Goal: Task Accomplishment & Management: Use online tool/utility

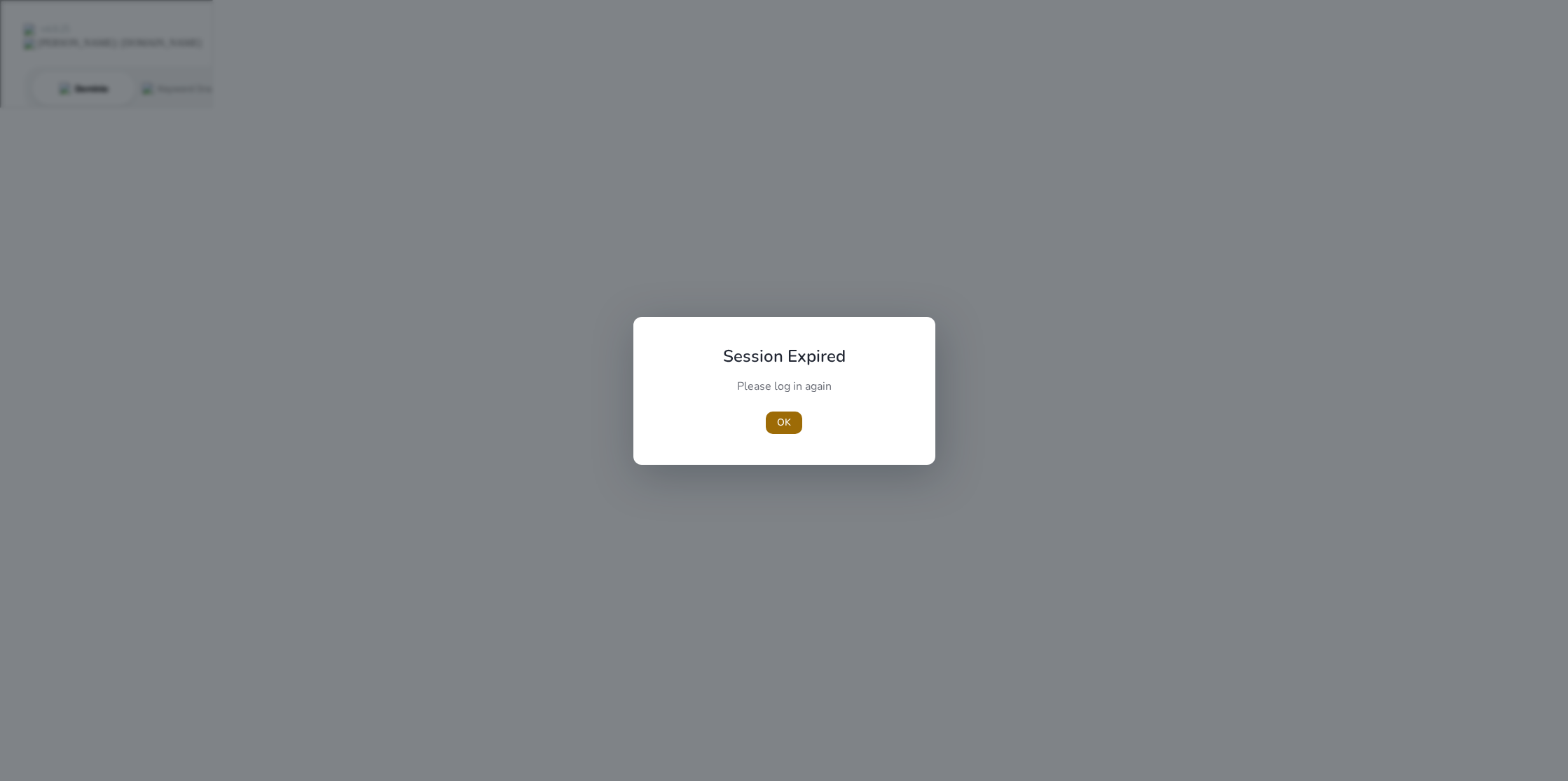
click at [786, 421] on span "OK" at bounding box center [783, 422] width 14 height 15
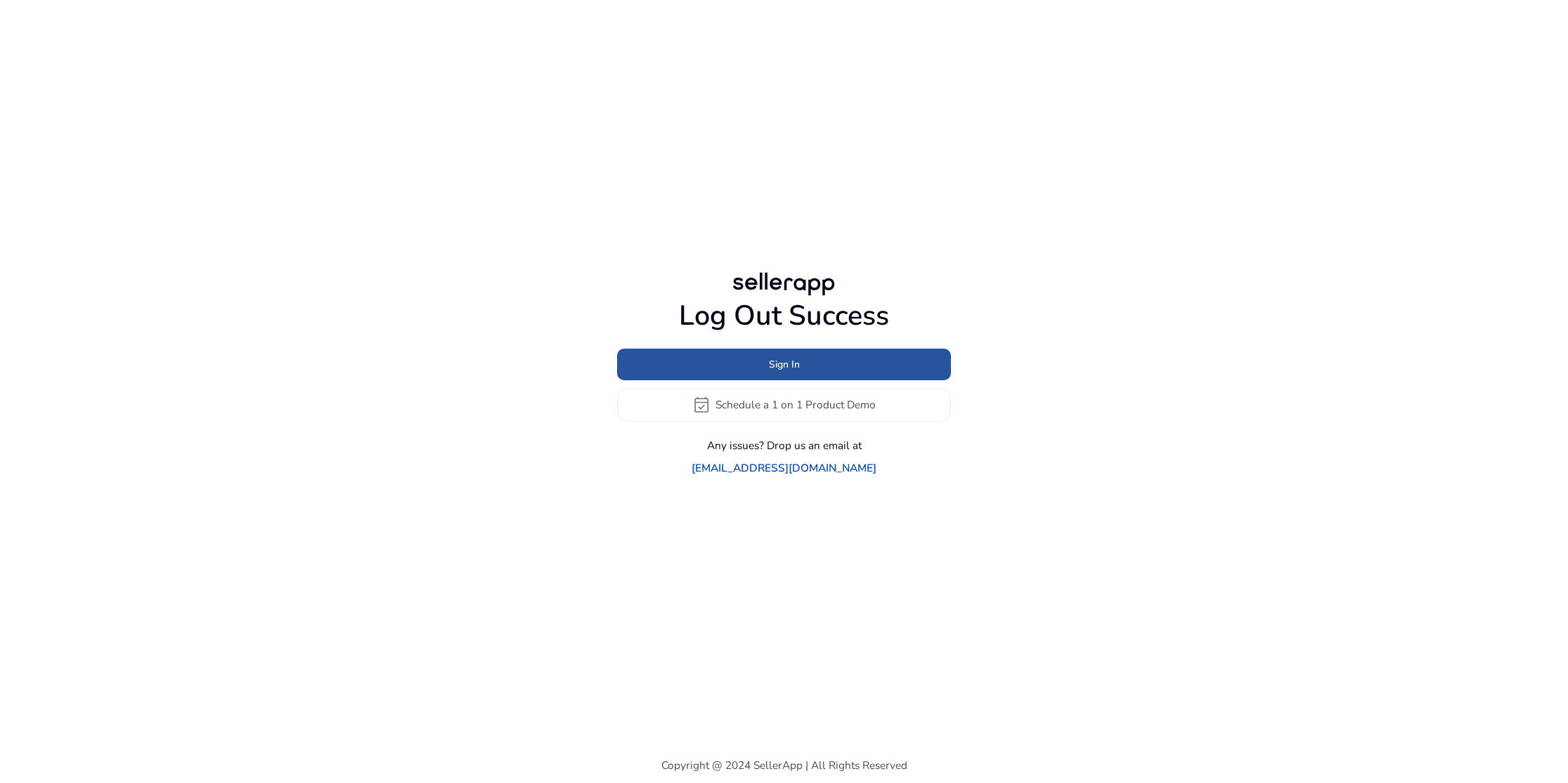
click at [782, 372] on span "Sign In" at bounding box center [784, 365] width 31 height 15
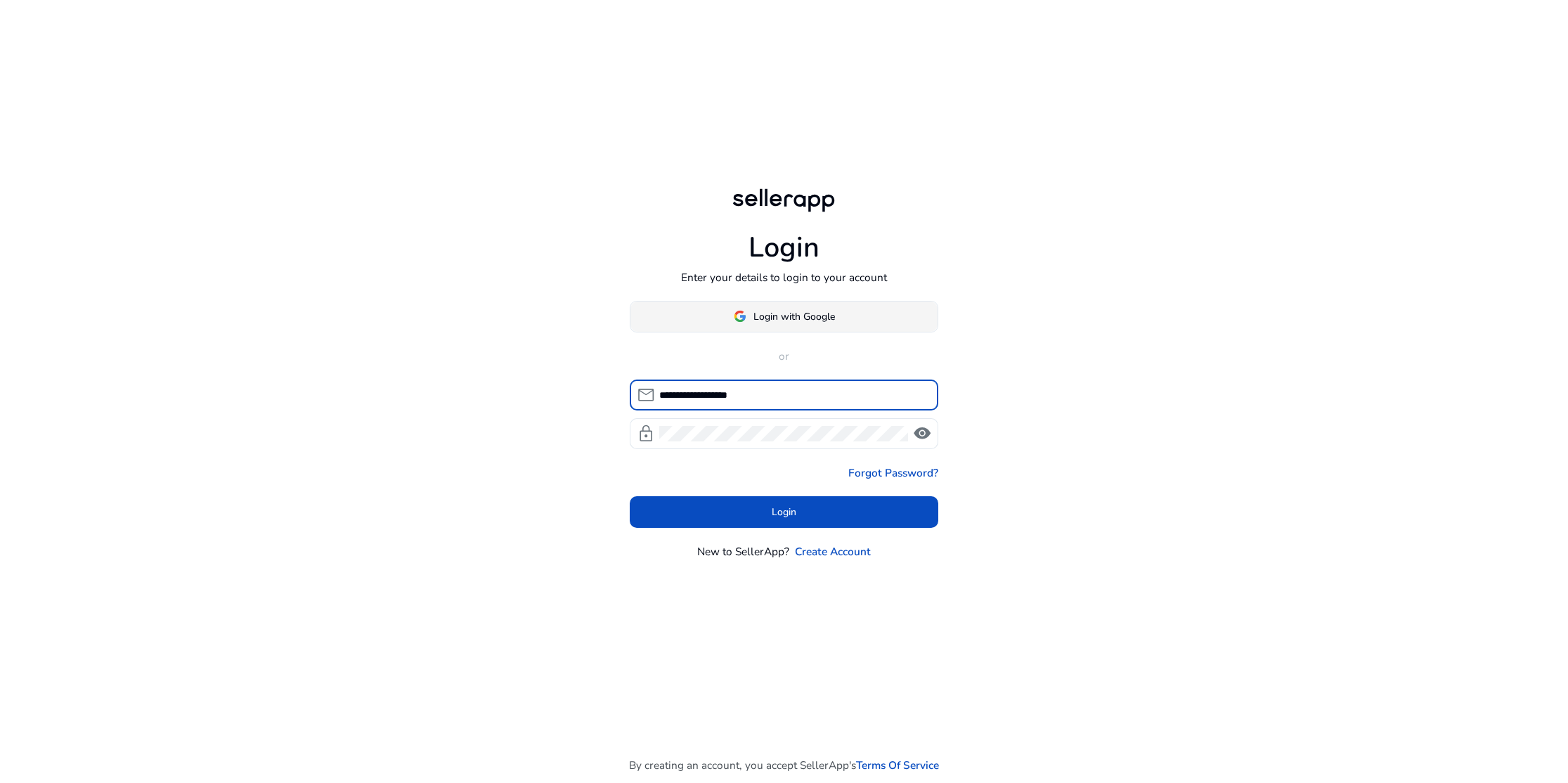
click at [782, 308] on span at bounding box center [784, 316] width 308 height 34
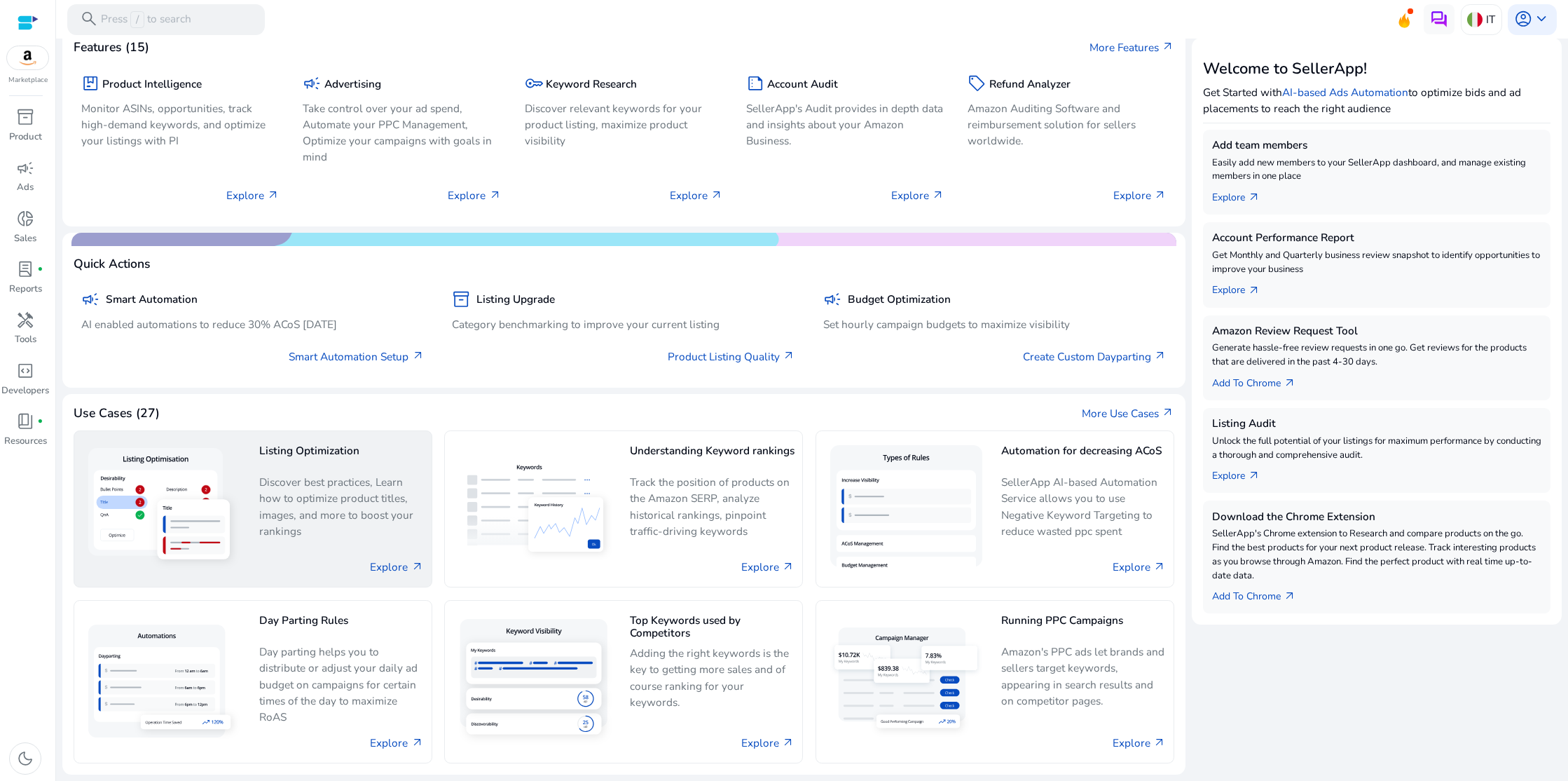
click at [296, 456] on h5 "Listing Optimization" at bounding box center [341, 456] width 165 height 25
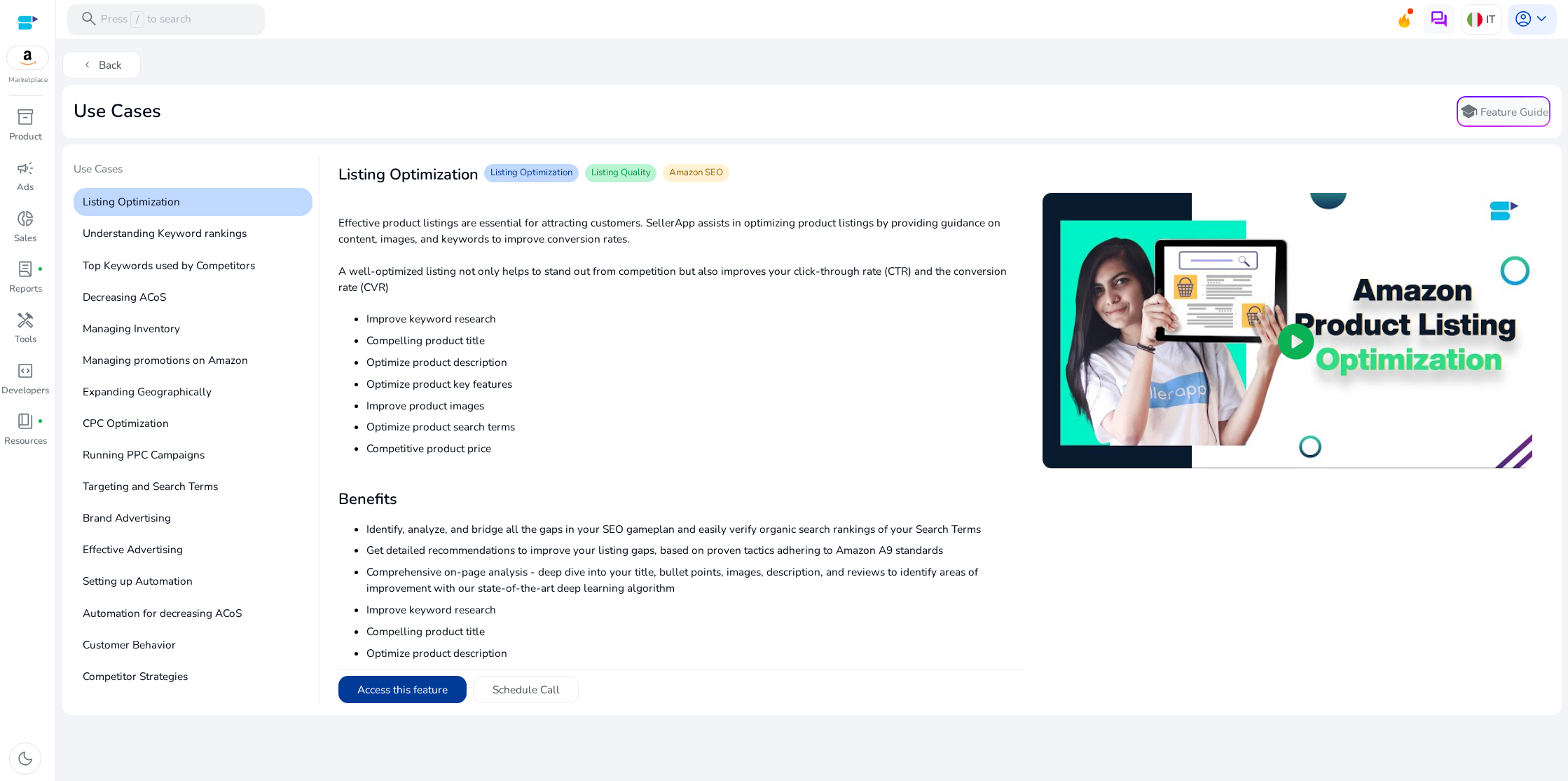
click at [406, 681] on button "Access this feature" at bounding box center [403, 690] width 129 height 28
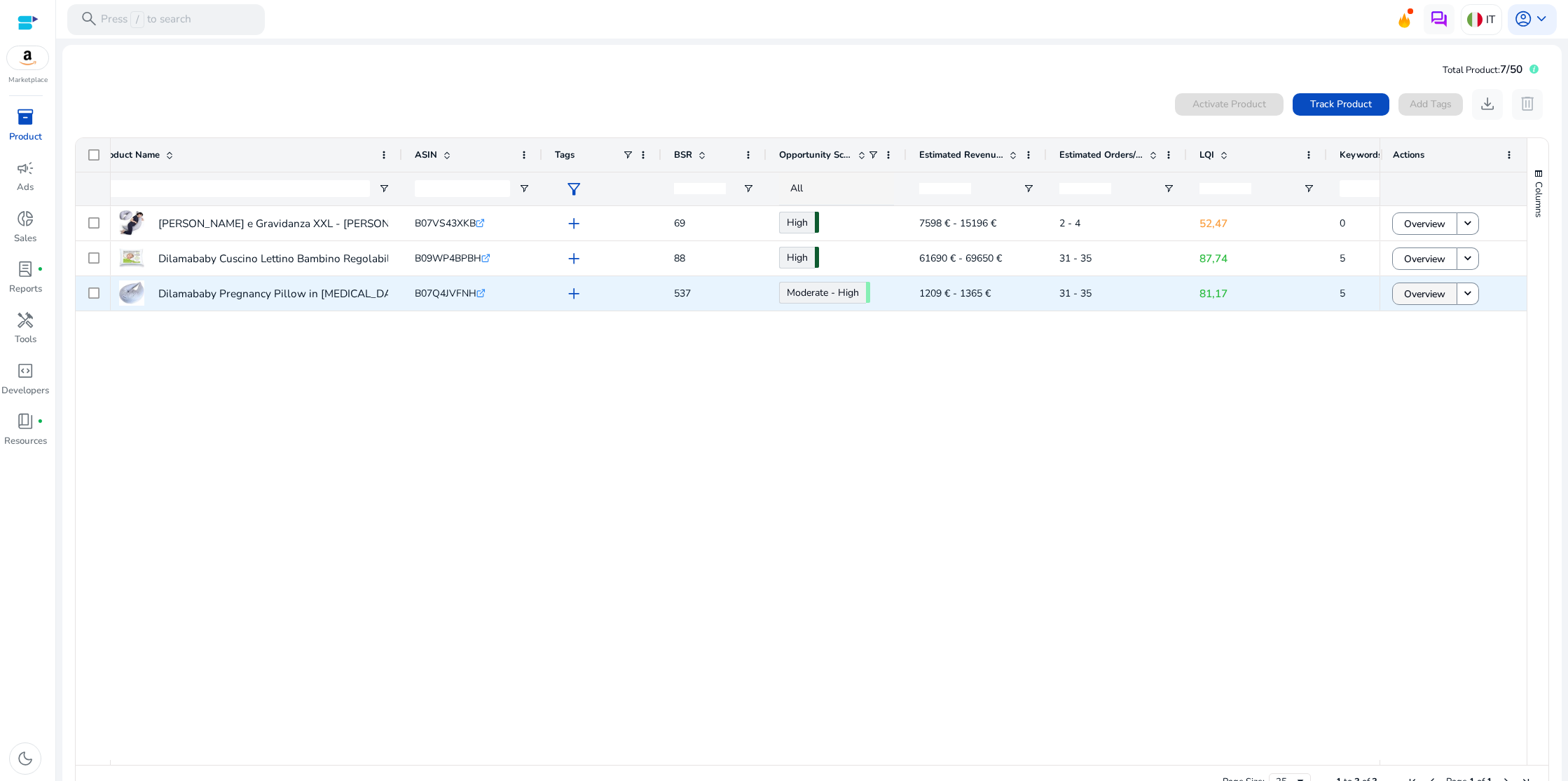
click at [1446, 294] on span at bounding box center [1424, 293] width 64 height 34
